Goal: Obtain resource: Obtain resource

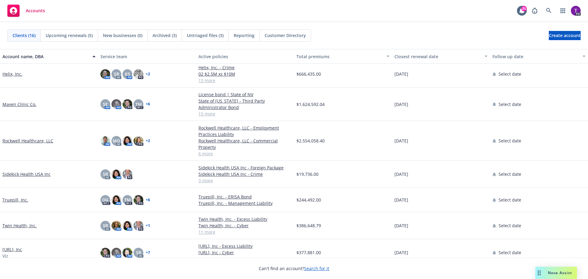
scroll to position [241, 0]
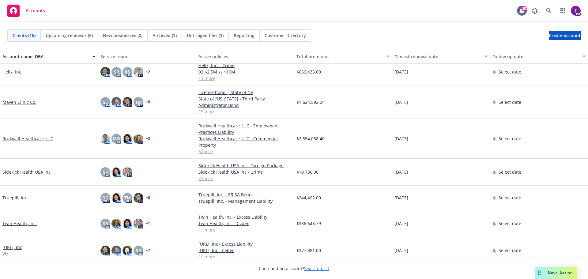
click at [19, 99] on link "Maven Clinic Co." at bounding box center [19, 102] width 34 height 6
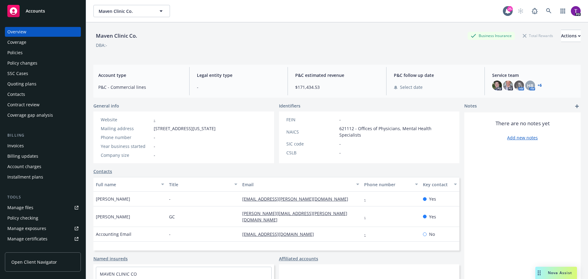
click at [36, 211] on link "Manage files" at bounding box center [43, 208] width 76 height 10
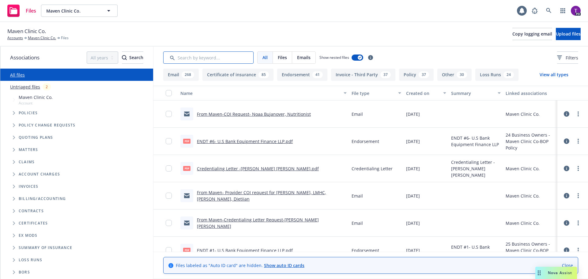
click at [220, 58] on input "Search by keyword..." at bounding box center [208, 57] width 90 height 12
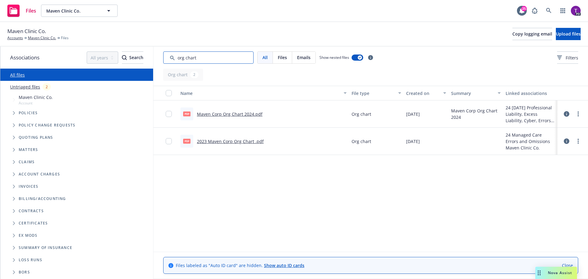
type input "org chart"
click at [215, 113] on link "Maven Corp Org Chart 2024.pdf" at bounding box center [230, 114] width 66 height 6
